Goal: Ask a question

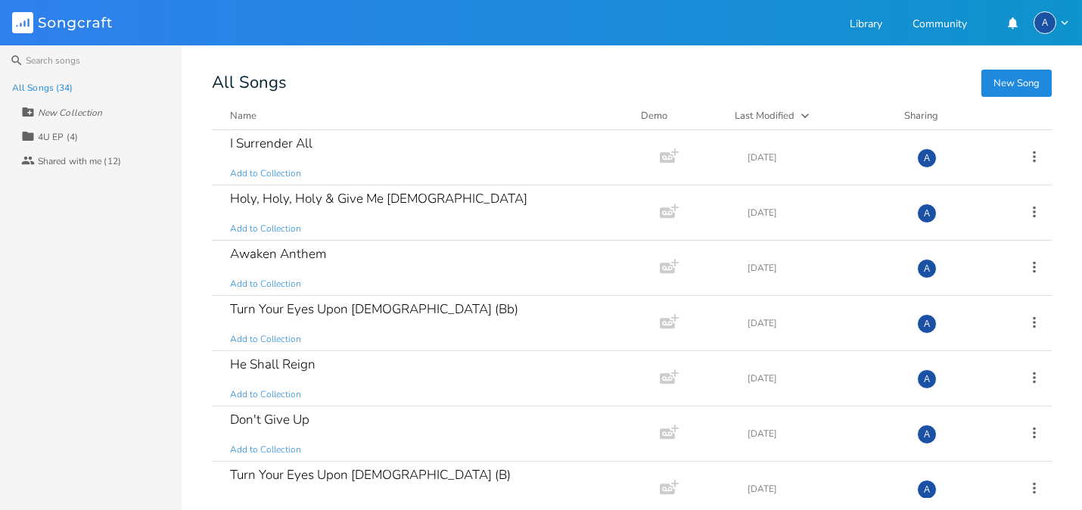
click at [1065, 21] on icon "button" at bounding box center [1065, 23] width 14 height 14
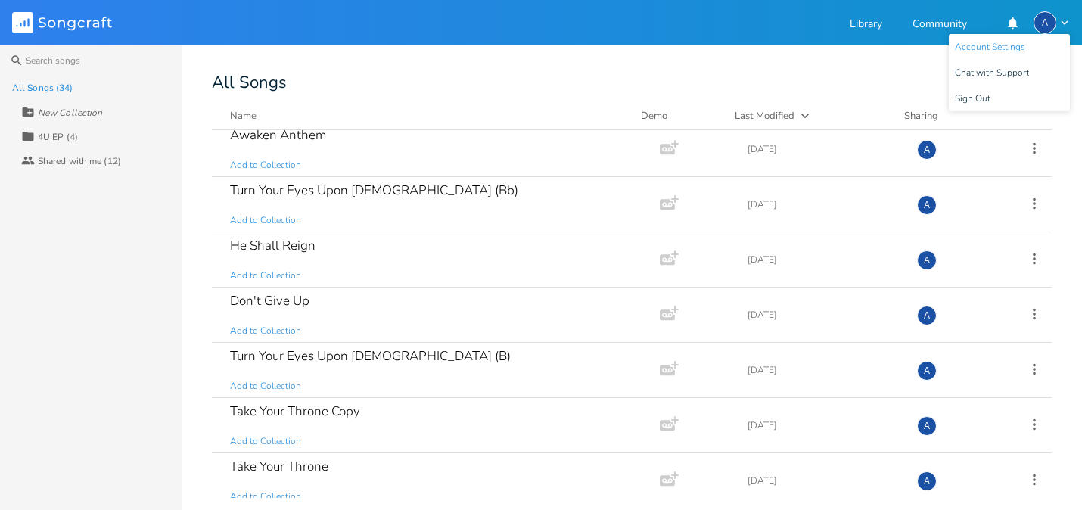
click at [1015, 48] on span "Account Settings" at bounding box center [990, 47] width 70 height 10
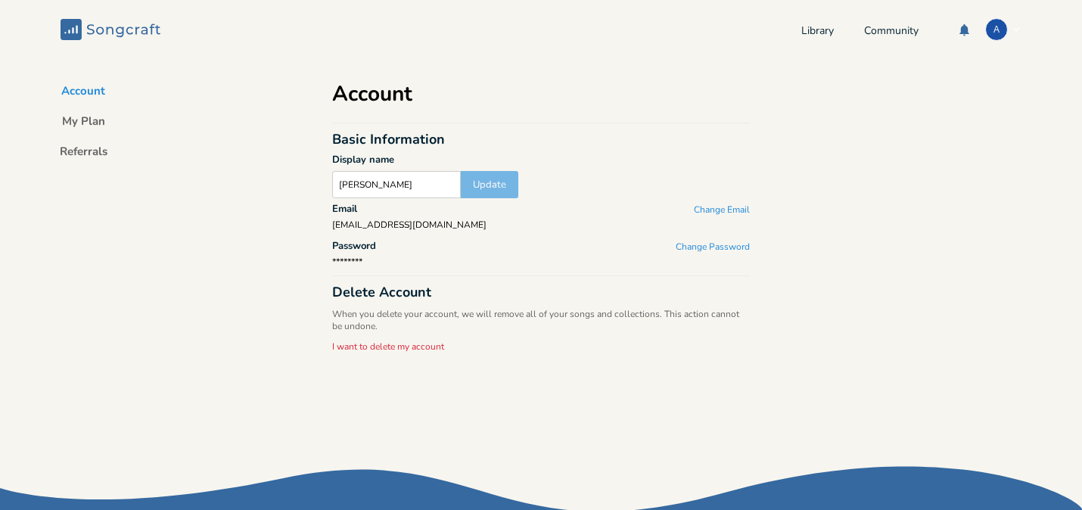
click at [93, 112] on div "Account My Plan Referrals" at bounding box center [83, 250] width 166 height 334
click at [94, 123] on button "My Plan" at bounding box center [83, 123] width 67 height 21
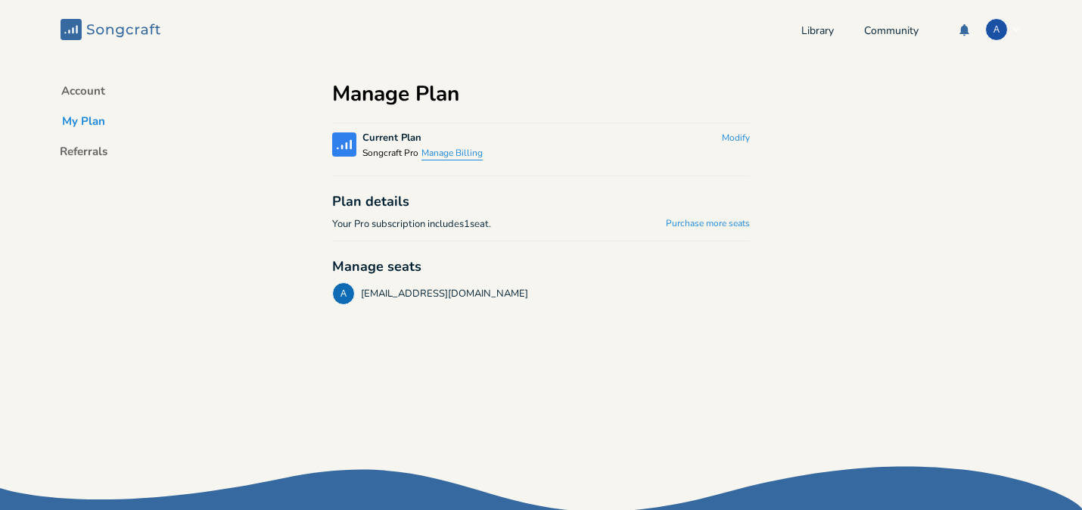
click at [450, 151] on button "Manage Billing" at bounding box center [451, 154] width 61 height 13
click at [445, 150] on button "Manage Billing" at bounding box center [451, 154] width 61 height 13
click at [729, 138] on button "Modify" at bounding box center [736, 138] width 28 height 13
click at [568, 132] on div "Songcraft Current Plan Songcraft Pro Manage Billing Downgrade" at bounding box center [541, 149] width 418 height 34
click at [432, 294] on div "[EMAIL_ADDRESS][DOMAIN_NAME]" at bounding box center [444, 294] width 167 height 14
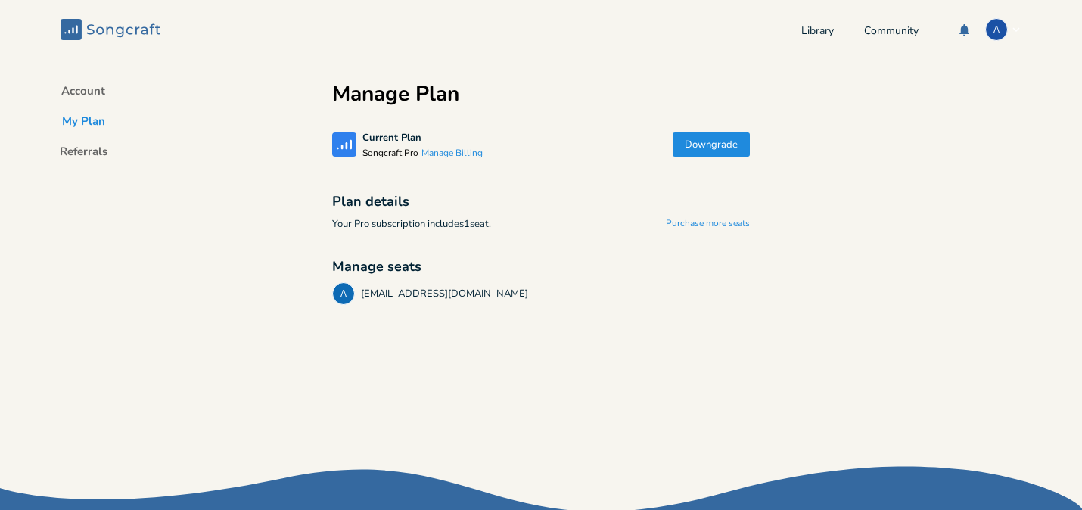
click at [406, 293] on div "[EMAIL_ADDRESS][DOMAIN_NAME]" at bounding box center [444, 294] width 167 height 14
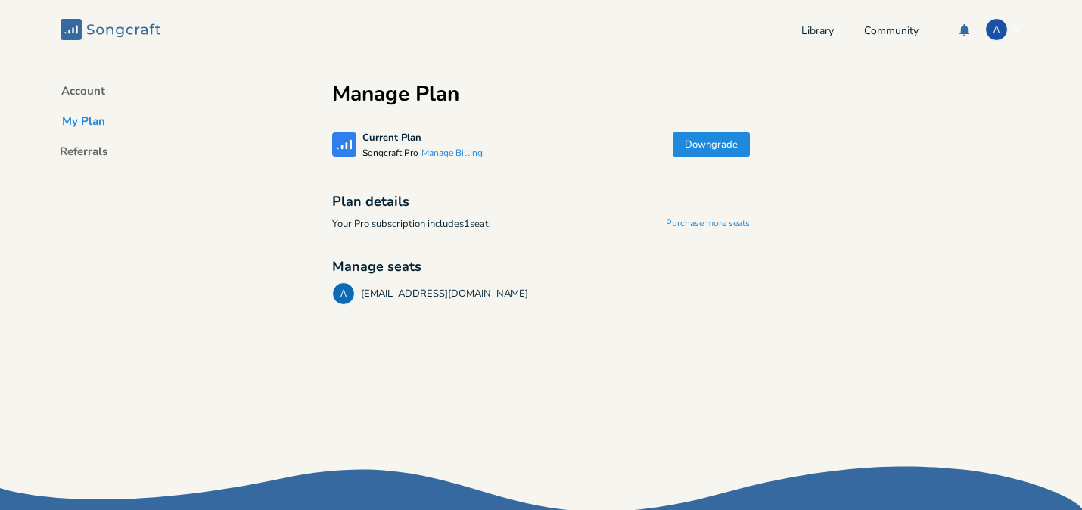
click at [513, 264] on div "Manage seats" at bounding box center [541, 266] width 418 height 14
click at [985, 30] on div "A" at bounding box center [996, 29] width 23 height 23
click at [943, 76] on span "Chat with Support" at bounding box center [934, 80] width 74 height 10
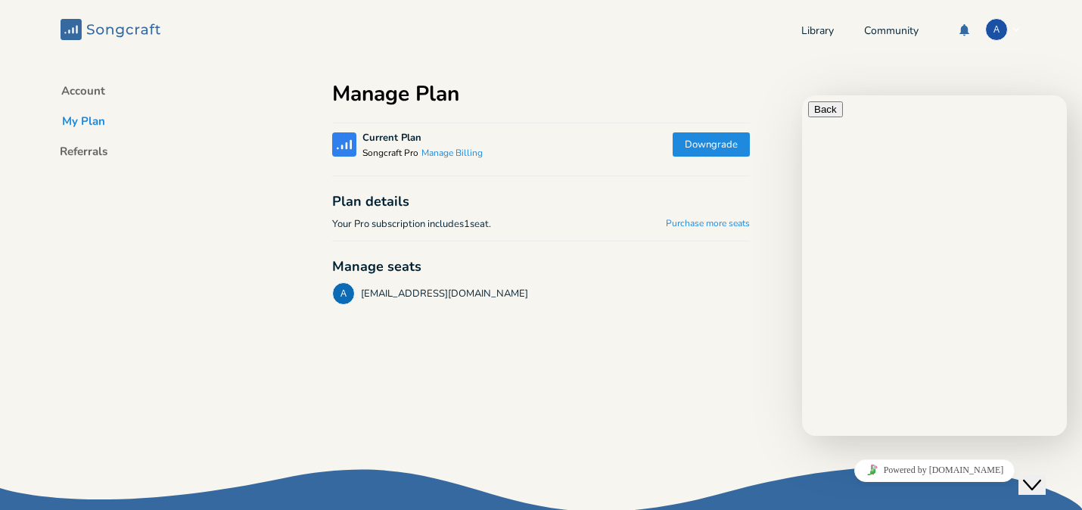
scroll to position [45, 0]
type textarea "Hello! I am trying to locate some invoices, however it's showing I have none"
click at [814, 115] on icon "button" at bounding box center [814, 109] width 0 height 11
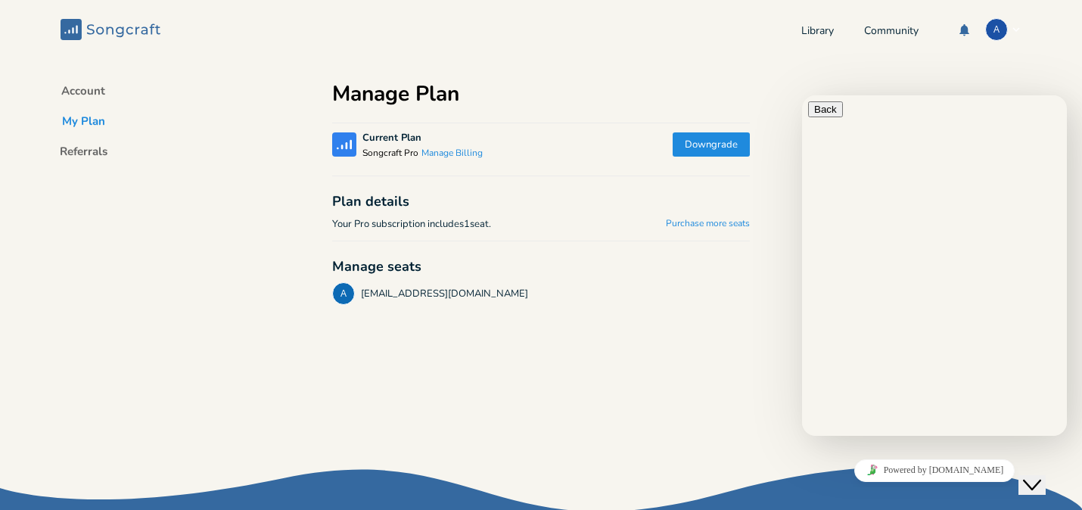
scroll to position [0, 0]
